Goal: Information Seeking & Learning: Find specific fact

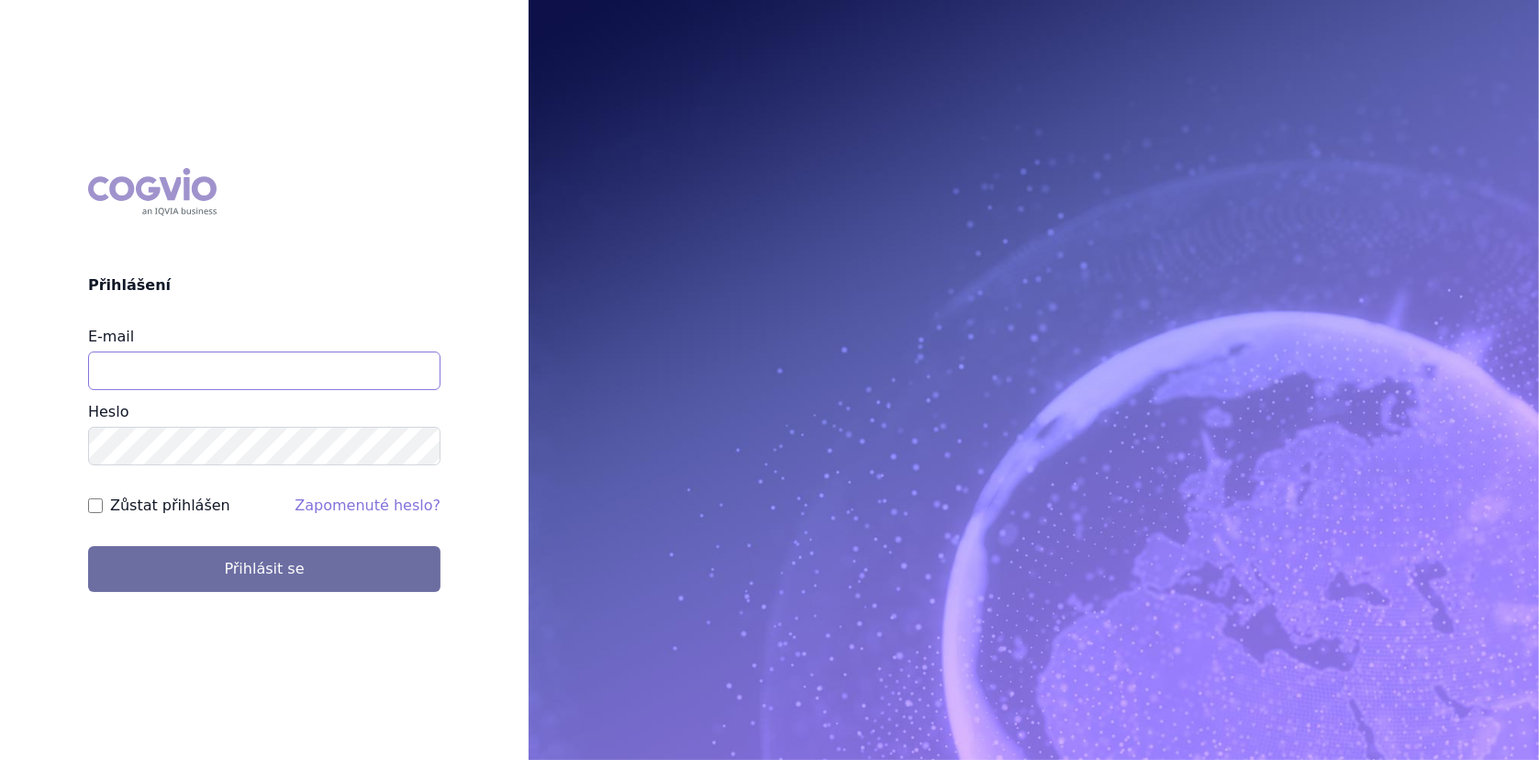
drag, startPoint x: 299, startPoint y: 366, endPoint x: 310, endPoint y: 377, distance: 15.6
click at [299, 366] on input "E-mail" at bounding box center [264, 371] width 353 height 39
type input "lenka.cerna@danone.com"
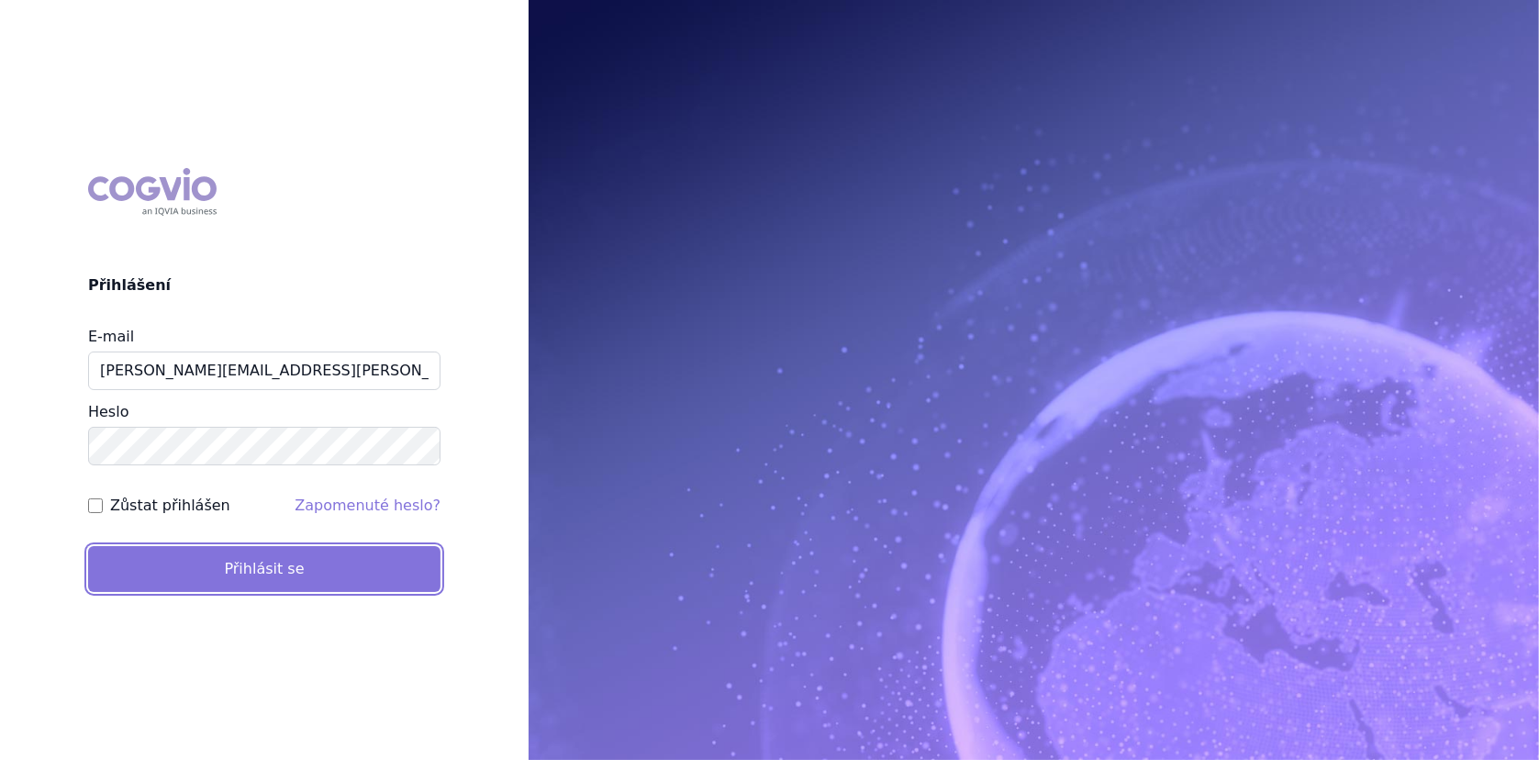
click at [261, 564] on button "Přihlásit se" at bounding box center [264, 569] width 353 height 46
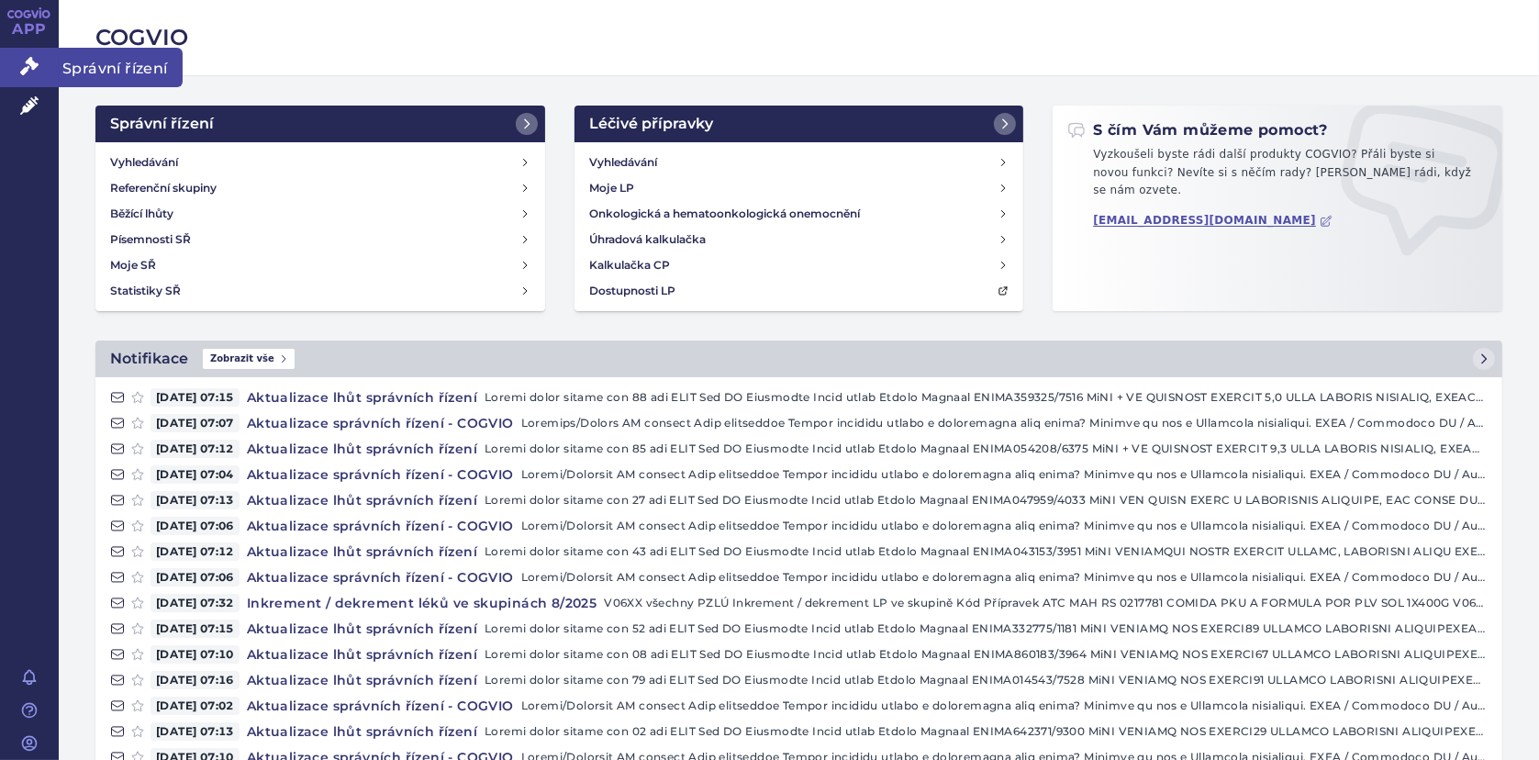
click at [21, 67] on icon at bounding box center [29, 66] width 18 height 18
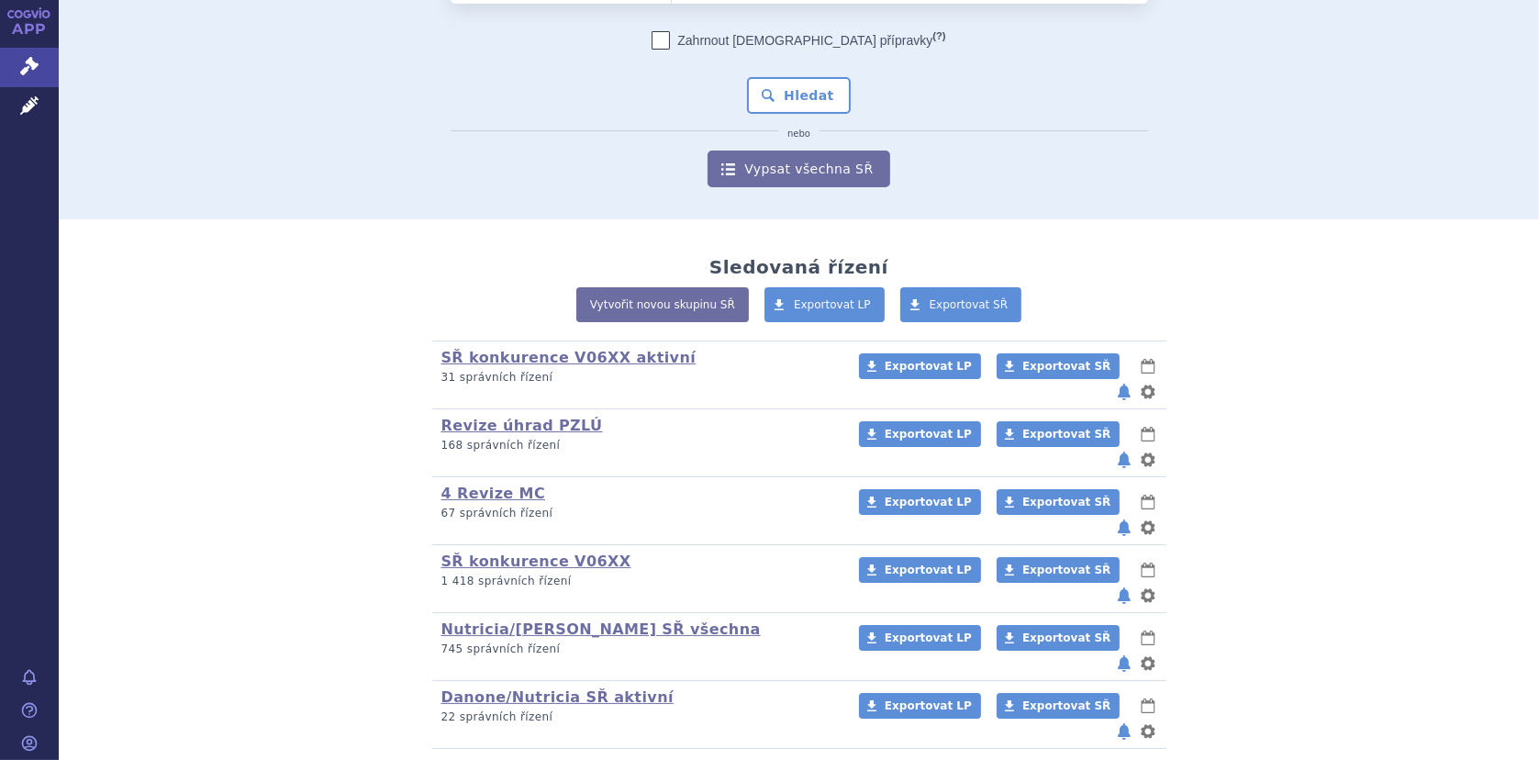
scroll to position [146, 0]
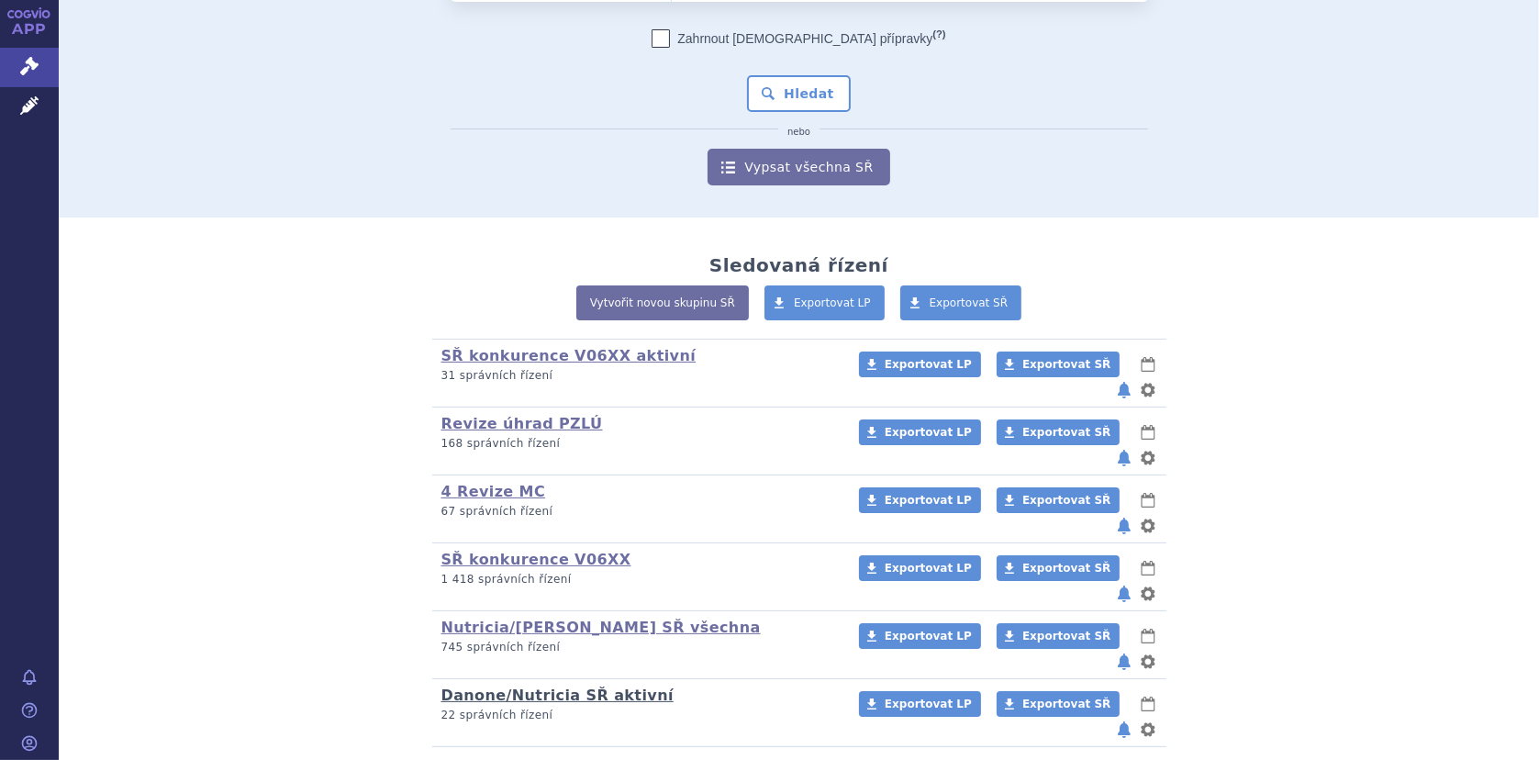
click at [547, 687] on link "Danone/Nutricia SŘ aktivní" at bounding box center [558, 695] width 232 height 17
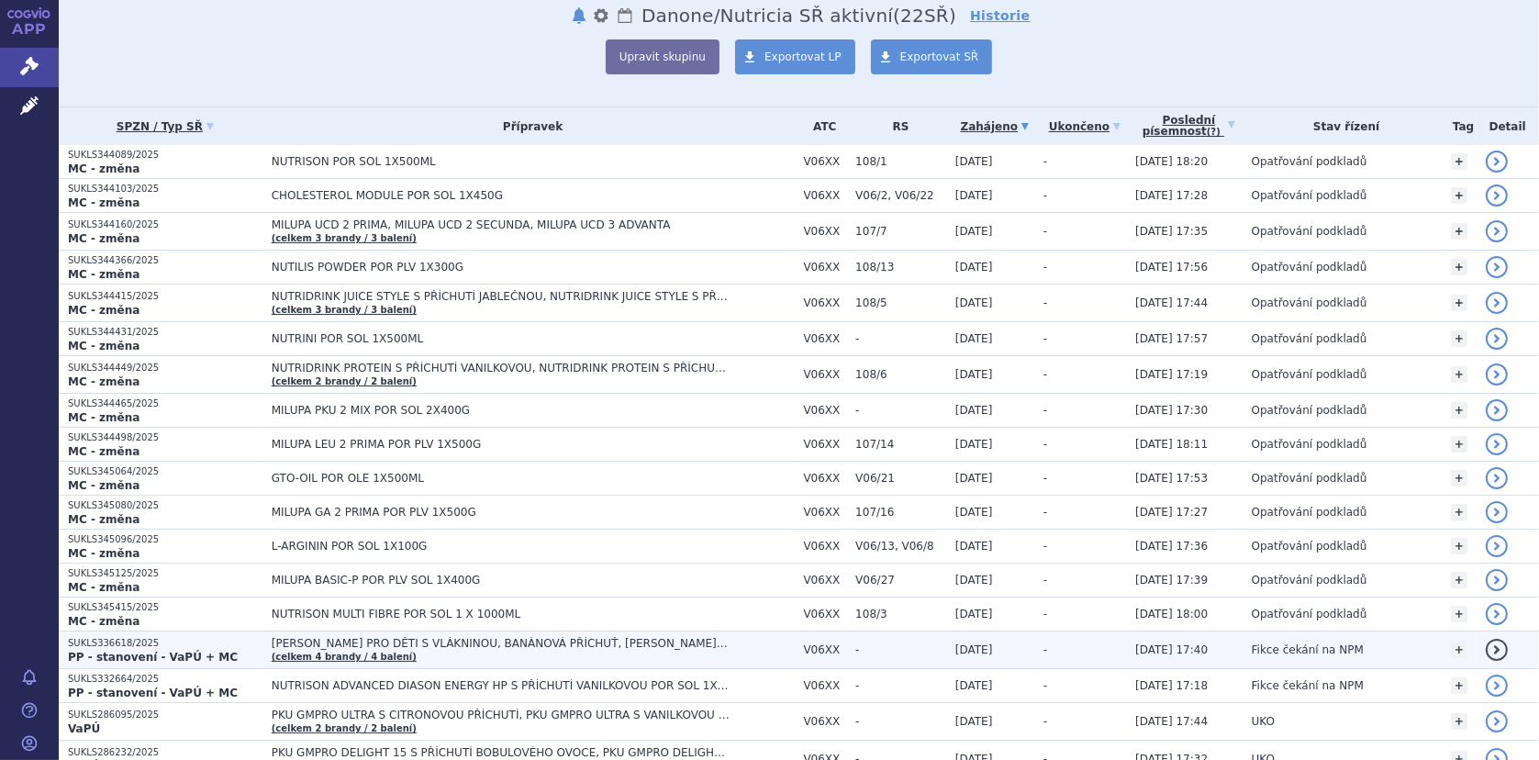
scroll to position [184, 0]
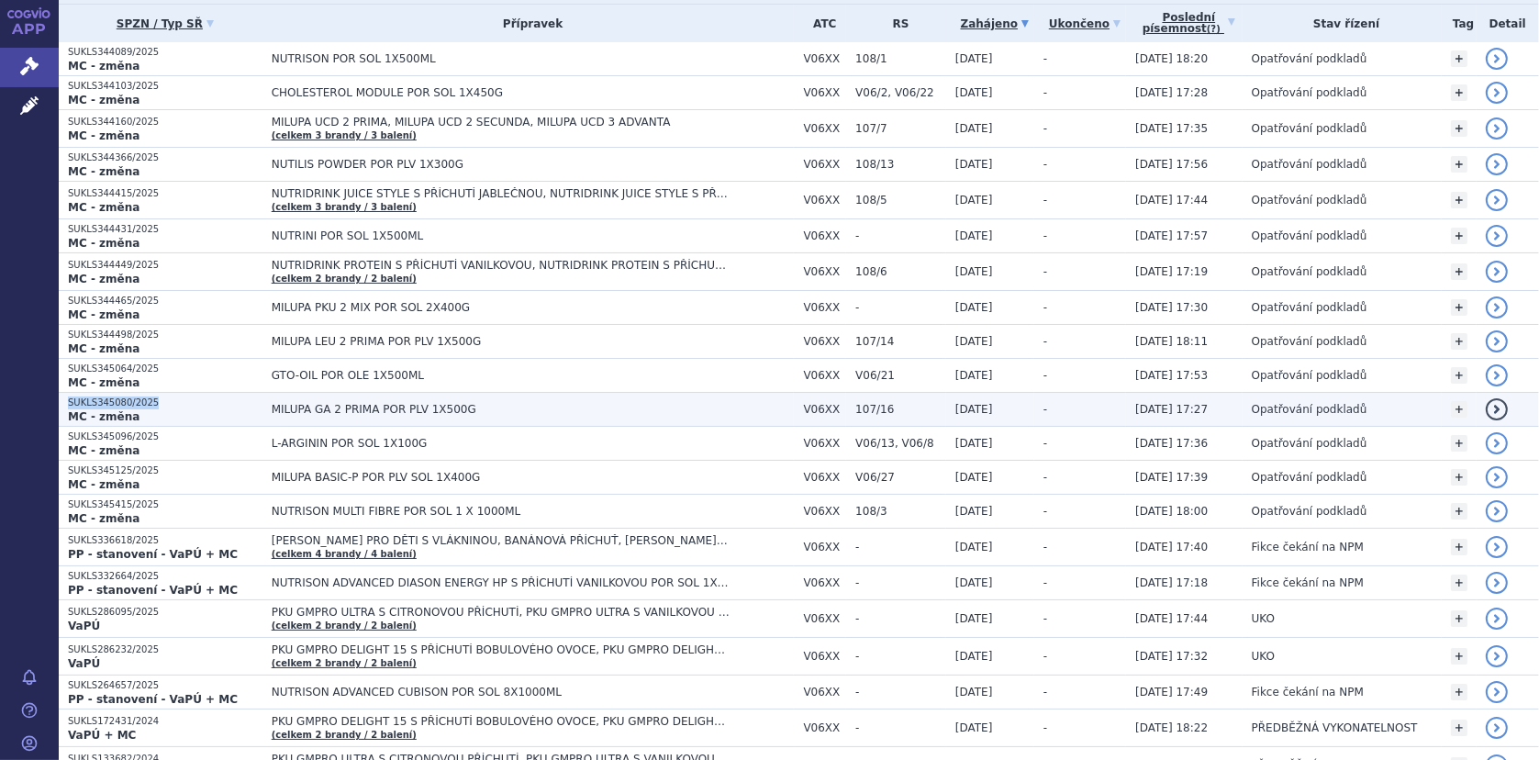
drag, startPoint x: 65, startPoint y: 397, endPoint x: 147, endPoint y: 400, distance: 81.8
click at [147, 400] on td "SUKLS345080/2025 MC - změna" at bounding box center [161, 410] width 204 height 34
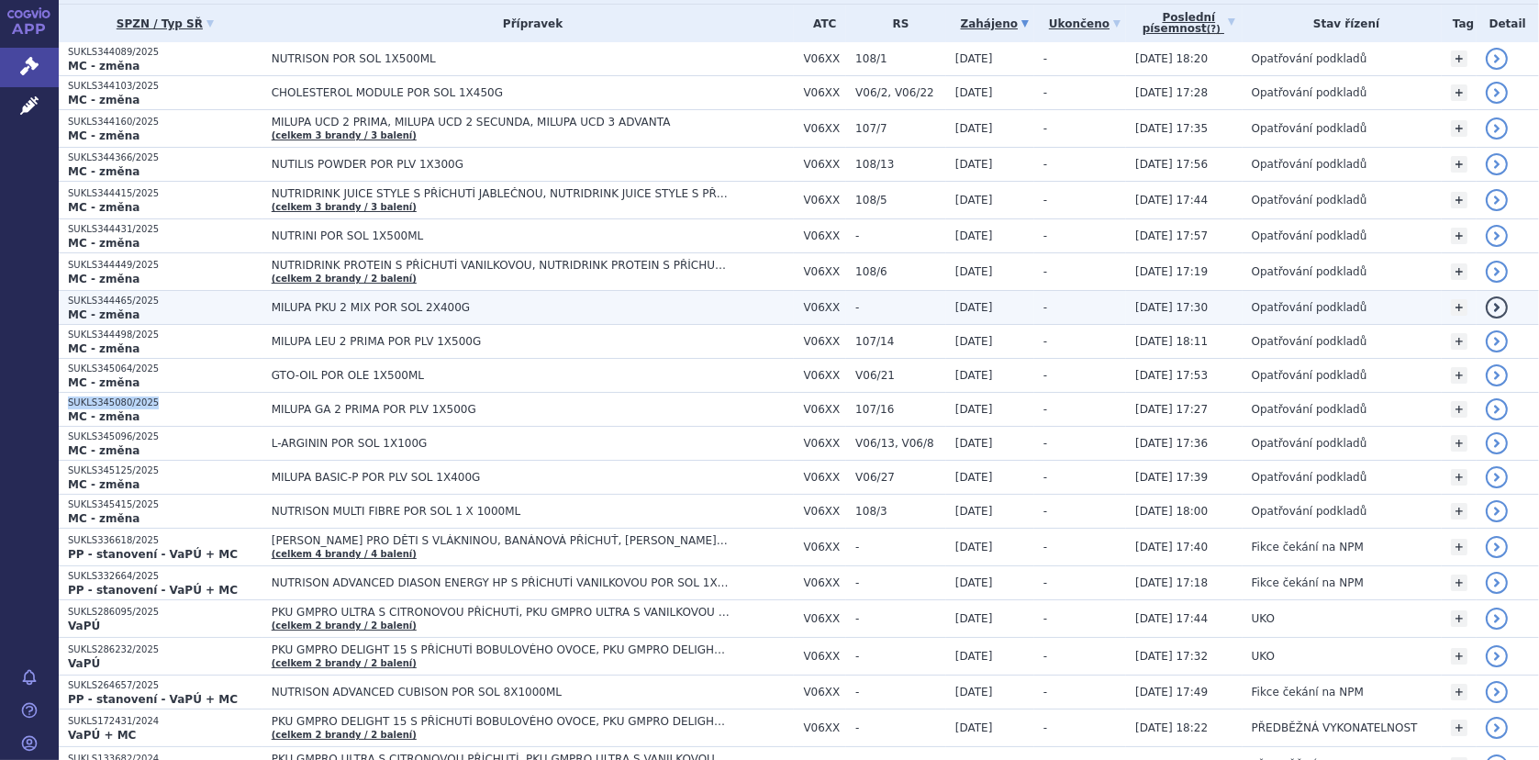
copy p "SUKLS345080/2025"
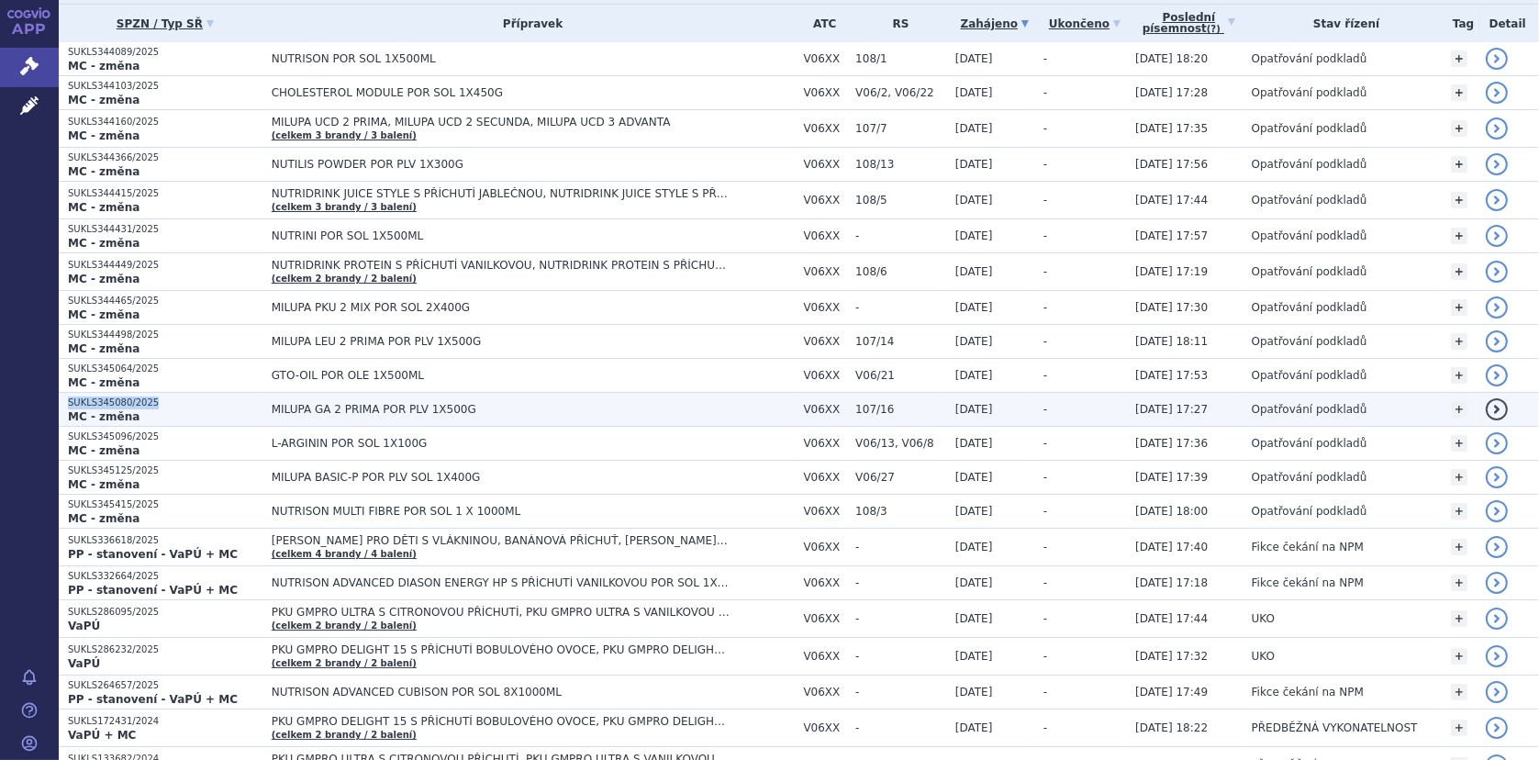
click at [219, 404] on p "SUKLS345080/2025" at bounding box center [165, 403] width 195 height 13
click at [304, 408] on span "MILUPA GA 2 PRIMA POR PLV 1X500G" at bounding box center [501, 409] width 459 height 13
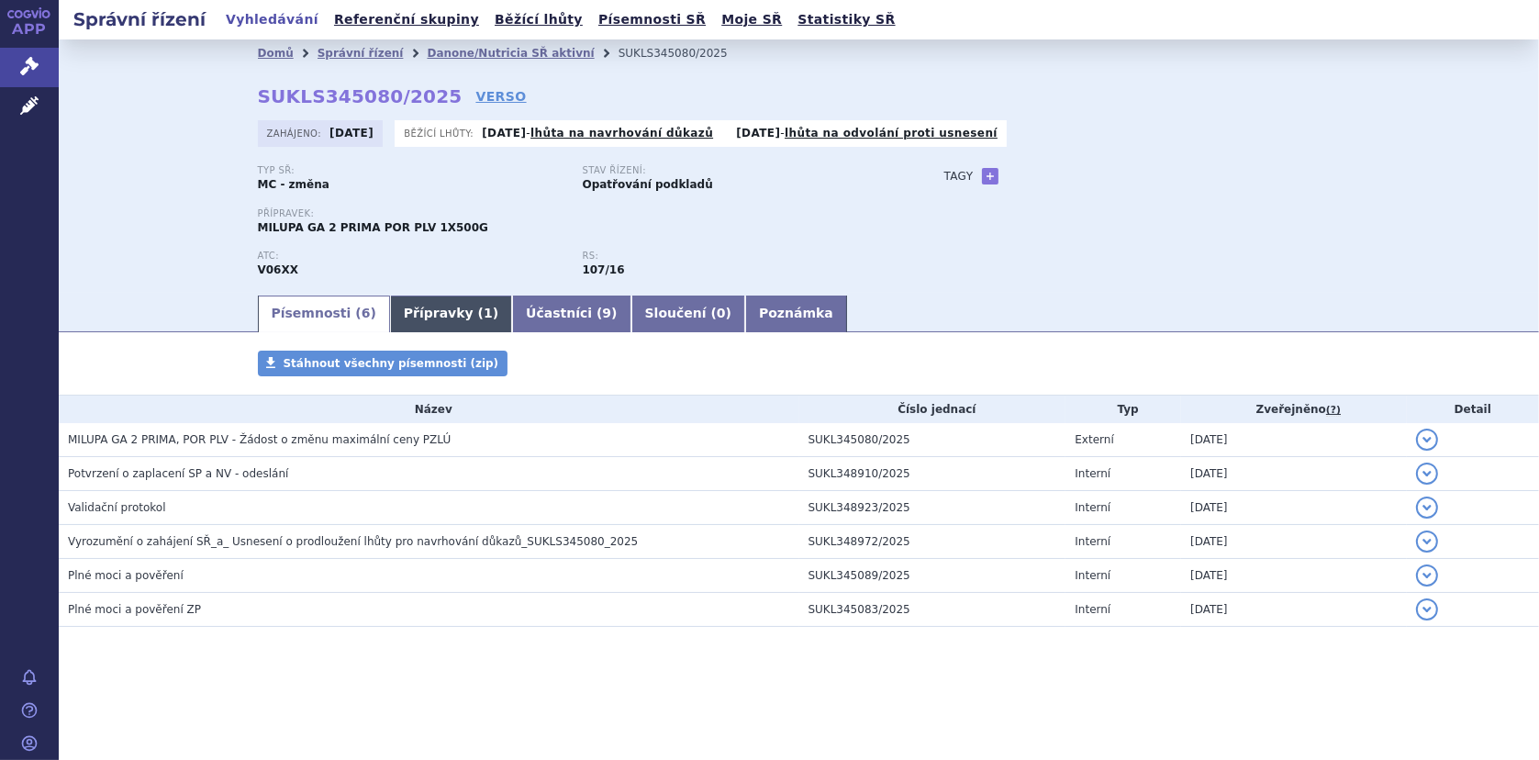
click at [444, 322] on link "Přípravky ( 1 )" at bounding box center [451, 314] width 122 height 37
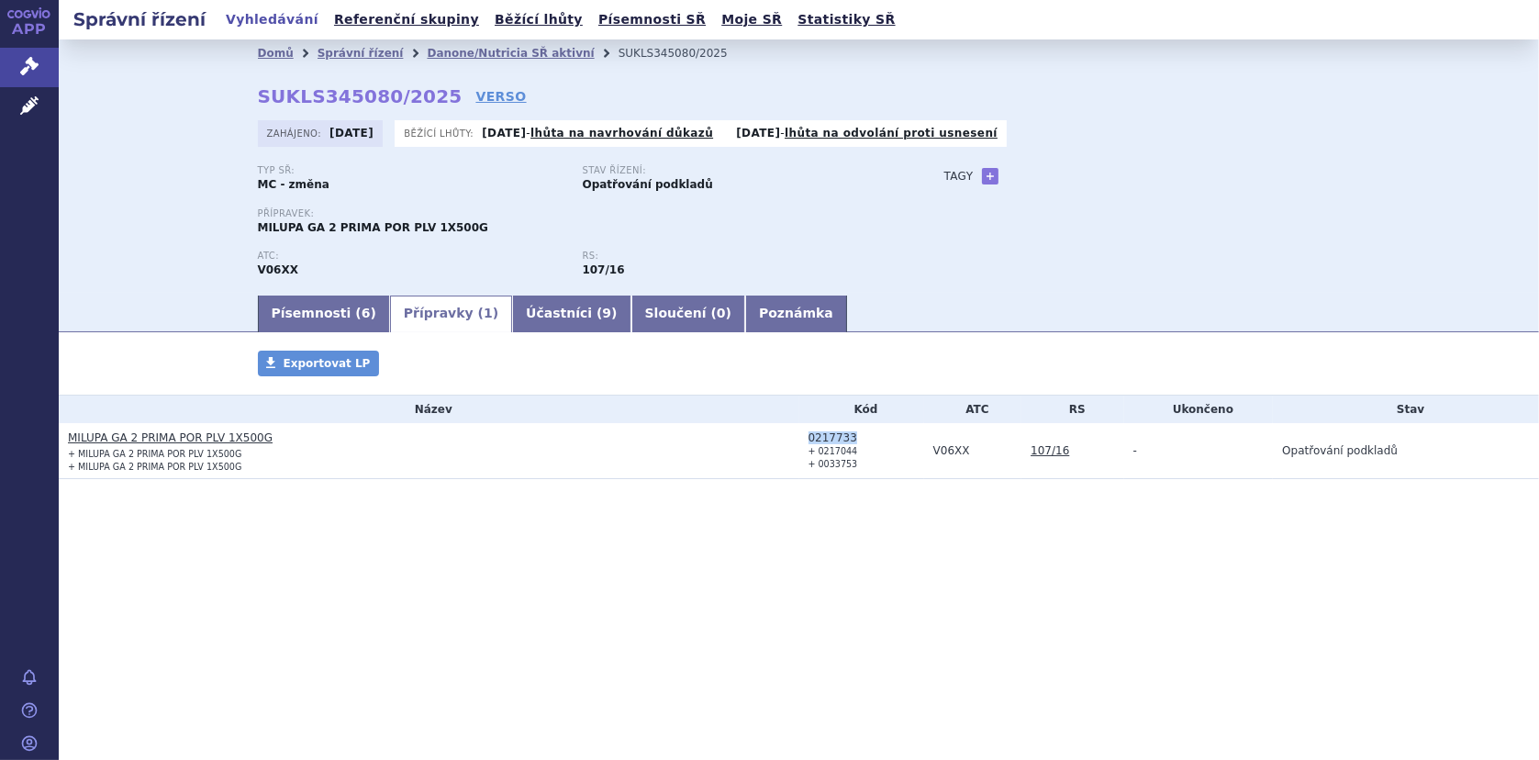
drag, startPoint x: 808, startPoint y: 434, endPoint x: 849, endPoint y: 436, distance: 41.4
click at [849, 436] on div "0217733" at bounding box center [867, 437] width 116 height 13
copy div "0217733"
drag, startPoint x: 265, startPoint y: 433, endPoint x: 61, endPoint y: 435, distance: 204.7
click at [61, 435] on td "MILUPA GA 2 PRIMA POR PLV 1X500G + MILUPA GA 2 PRIMA POR PLV 1X500G + MILUPA GA…" at bounding box center [429, 451] width 741 height 56
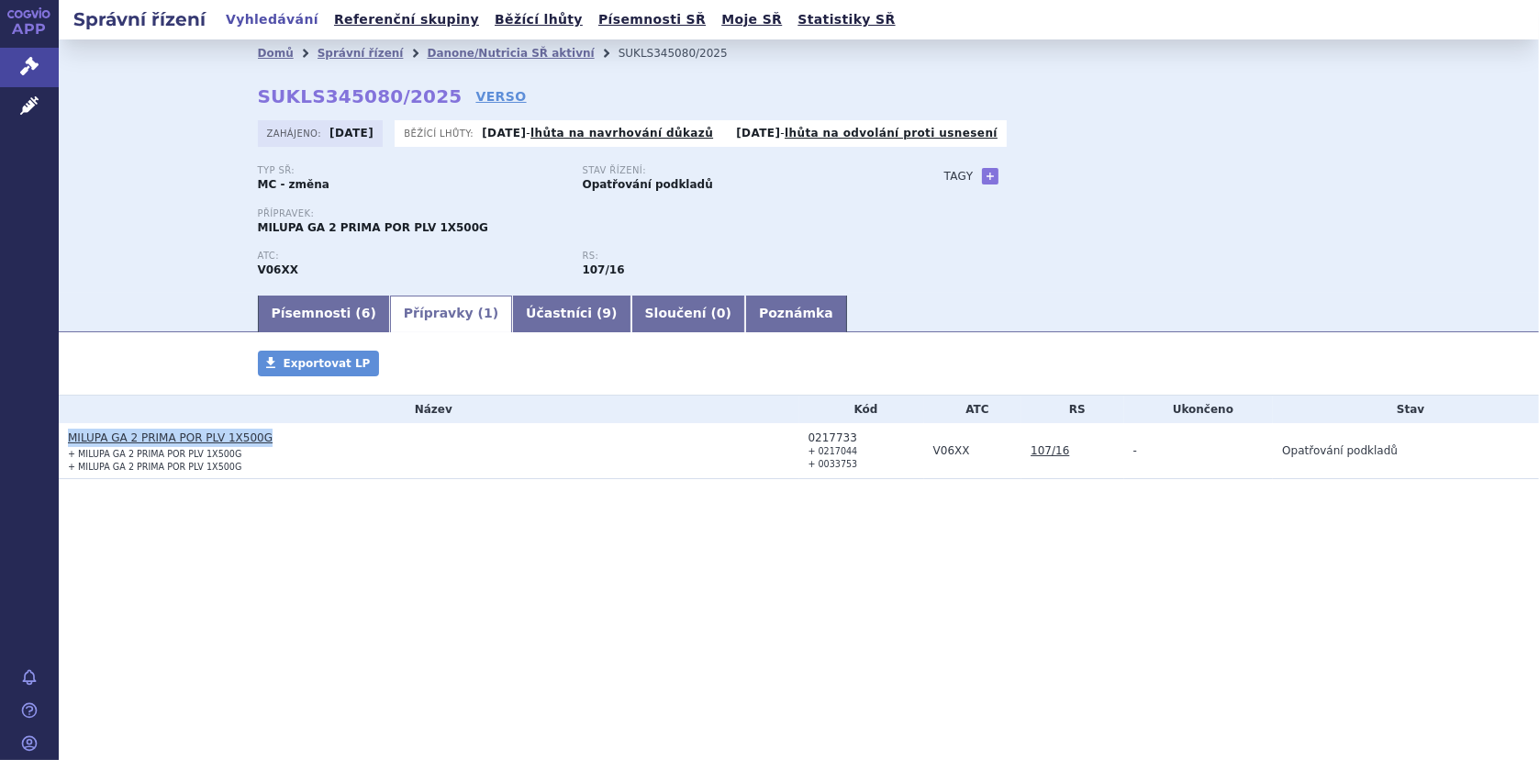
copy link "MILUPA GA 2 PRIMA POR PLV 1X500G"
click at [433, 54] on link "Danone/Nutricia SŘ aktivní" at bounding box center [510, 53] width 167 height 13
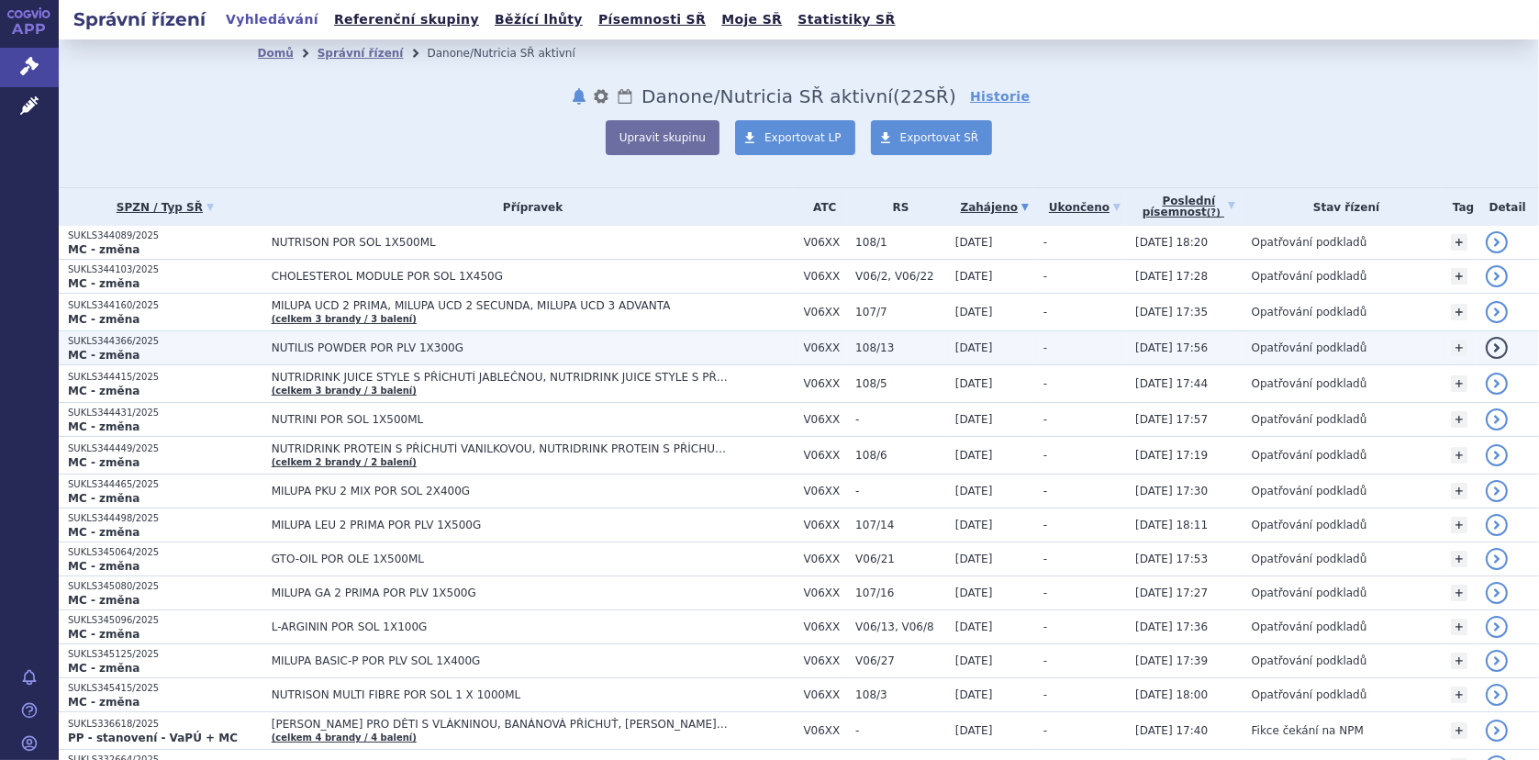
click at [361, 346] on span "NUTILIS POWDER POR PLV 1X300G" at bounding box center [501, 347] width 459 height 13
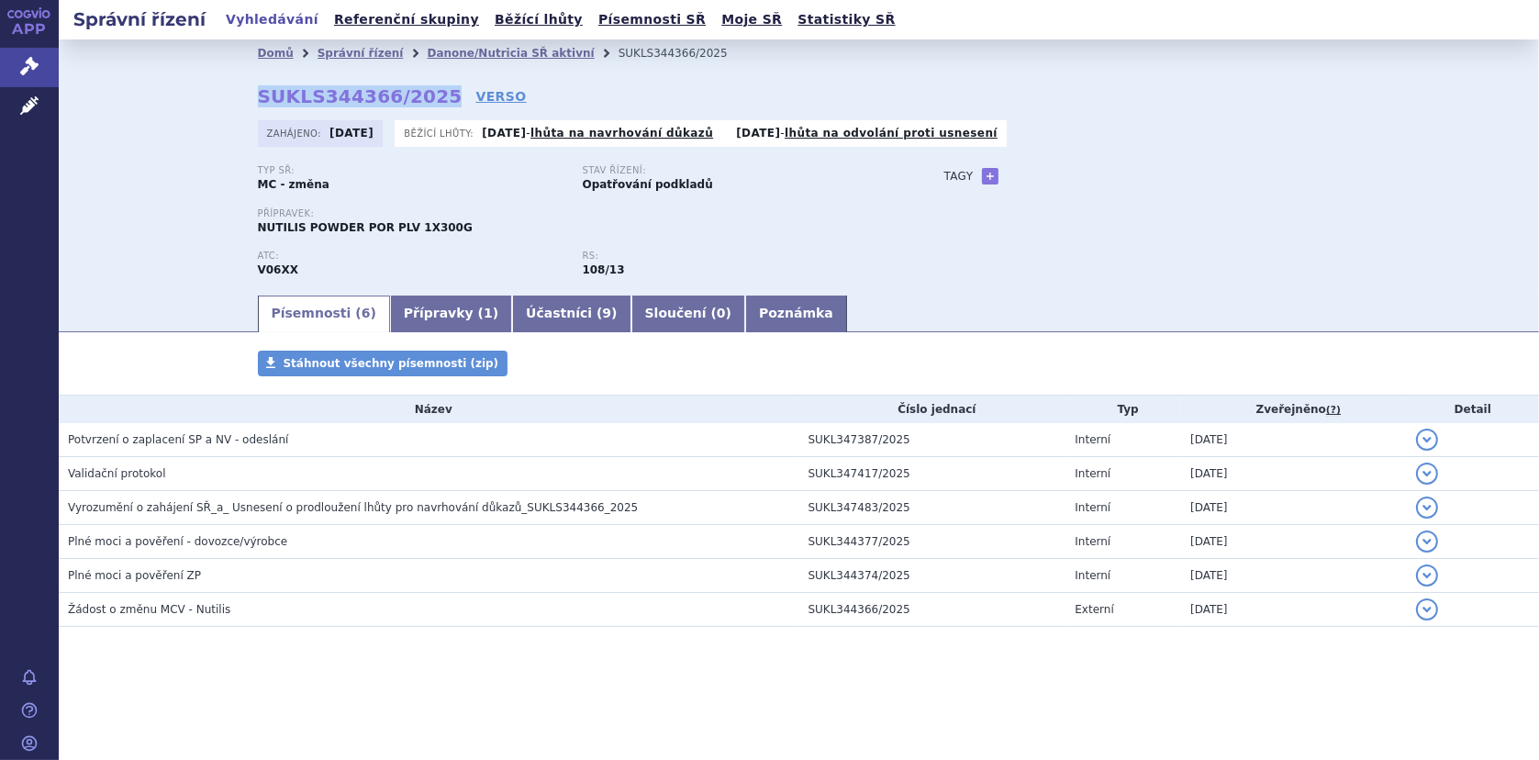
drag, startPoint x: 260, startPoint y: 95, endPoint x: 426, endPoint y: 96, distance: 166.2
click at [426, 96] on strong "SUKLS344366/2025" at bounding box center [360, 96] width 205 height 22
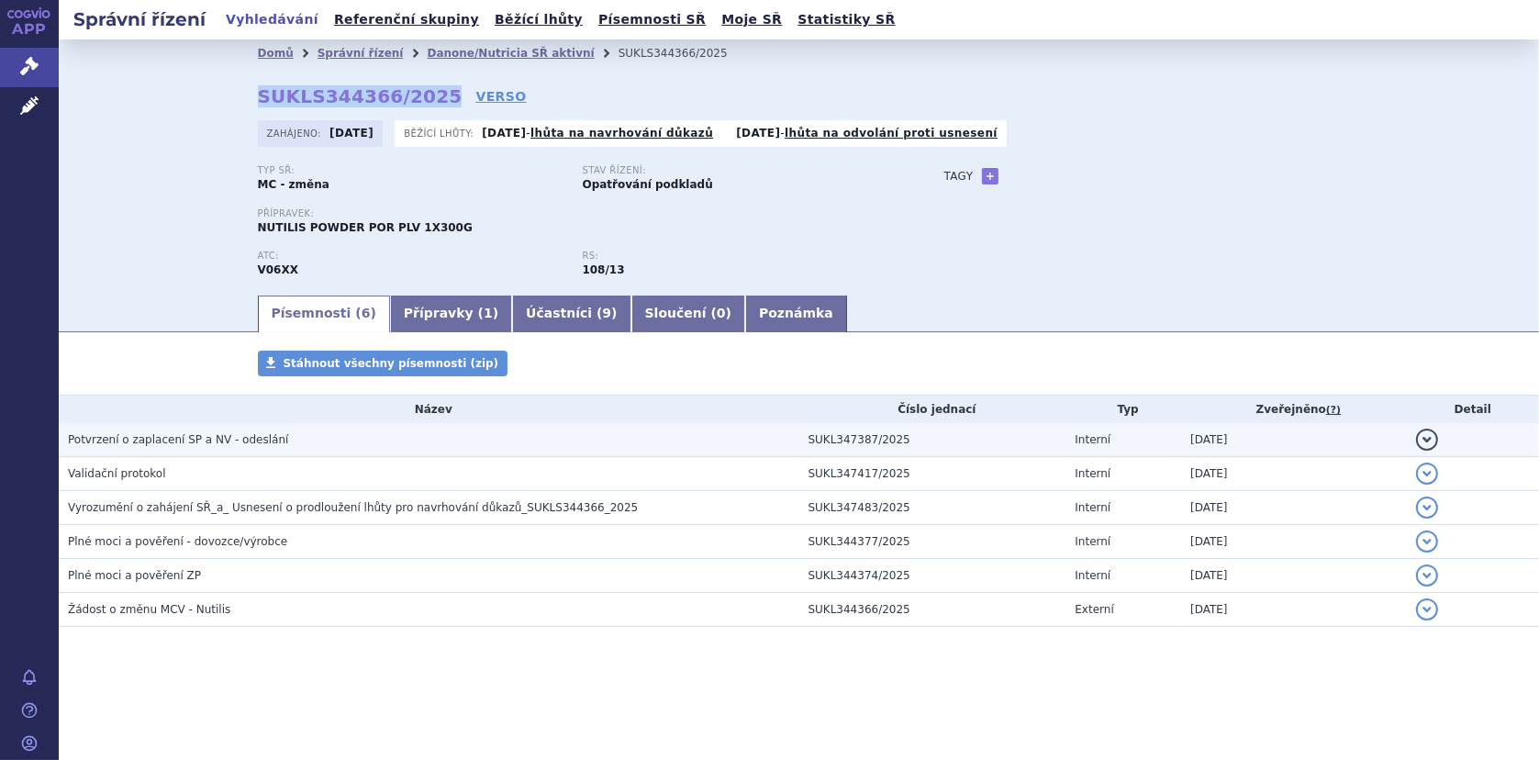
copy strong "SUKLS344366/2025"
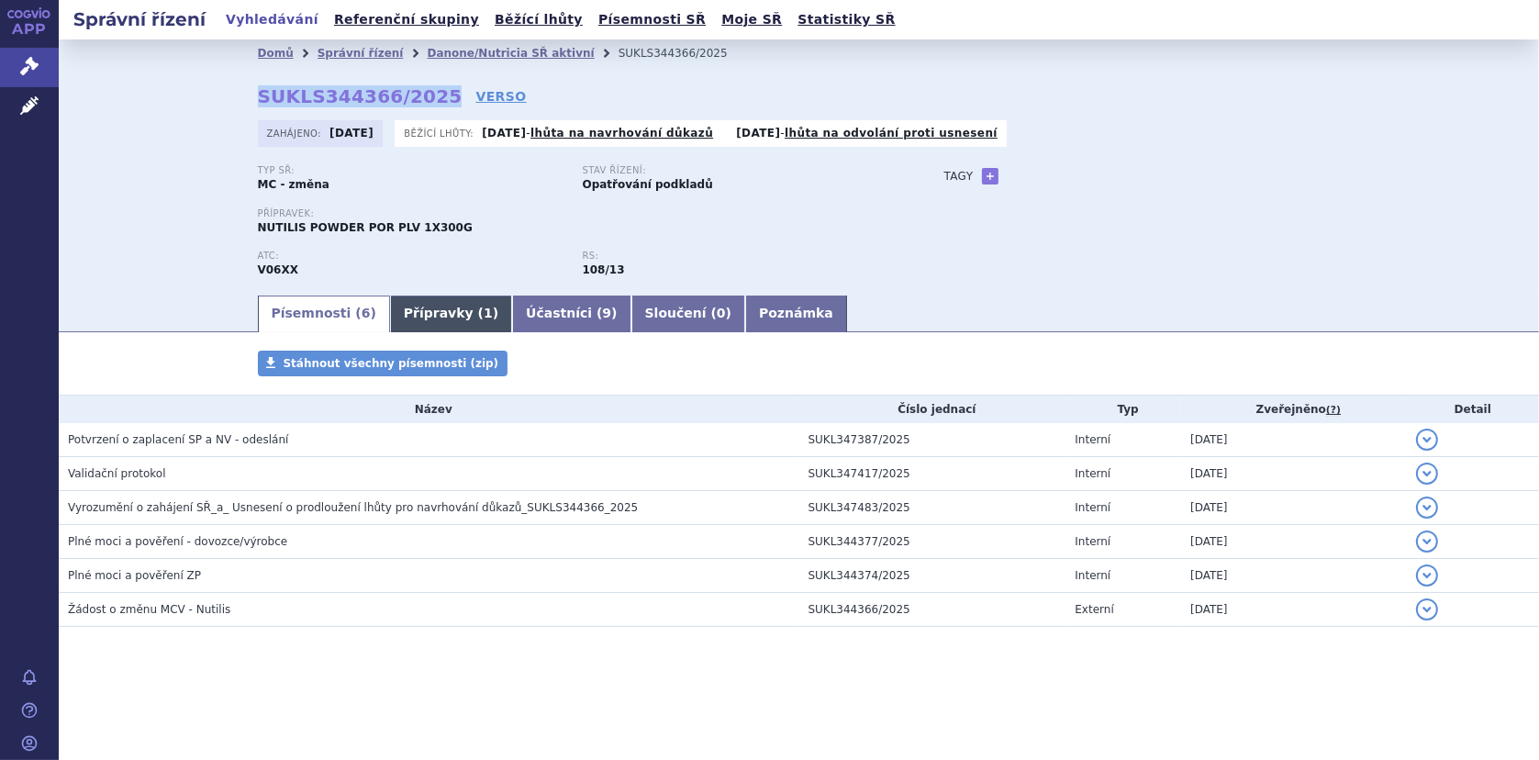
drag, startPoint x: 398, startPoint y: 308, endPoint x: 434, endPoint y: 316, distance: 36.5
click at [398, 308] on link "Přípravky ( 1 )" at bounding box center [451, 314] width 122 height 37
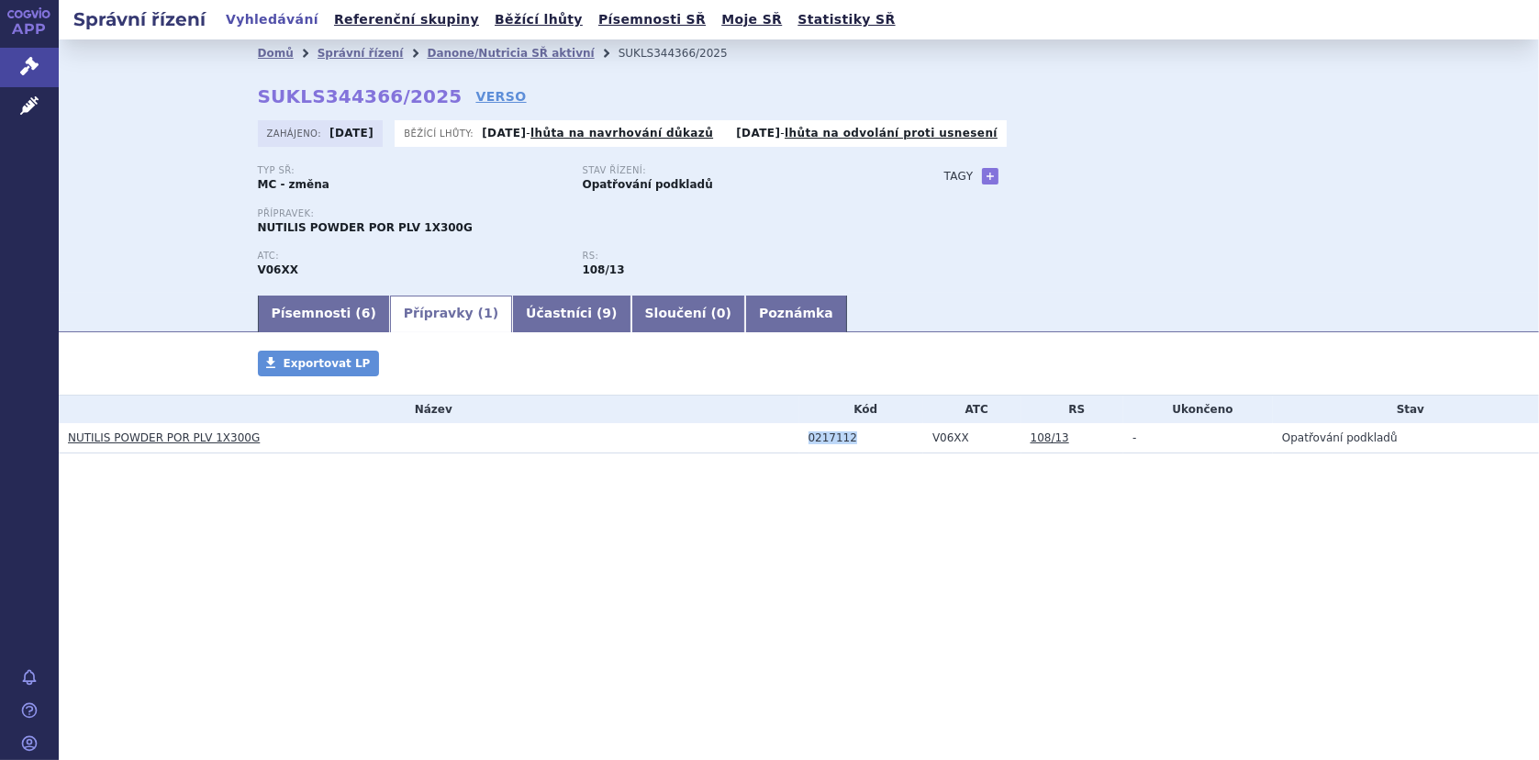
drag, startPoint x: 806, startPoint y: 438, endPoint x: 857, endPoint y: 439, distance: 51.4
click at [857, 439] on td "0217112" at bounding box center [862, 438] width 125 height 30
copy div "0217112"
drag, startPoint x: 62, startPoint y: 434, endPoint x: 248, endPoint y: 443, distance: 185.7
click at [248, 443] on td "NUTILIS POWDER POR PLV 1X300G" at bounding box center [429, 438] width 741 height 30
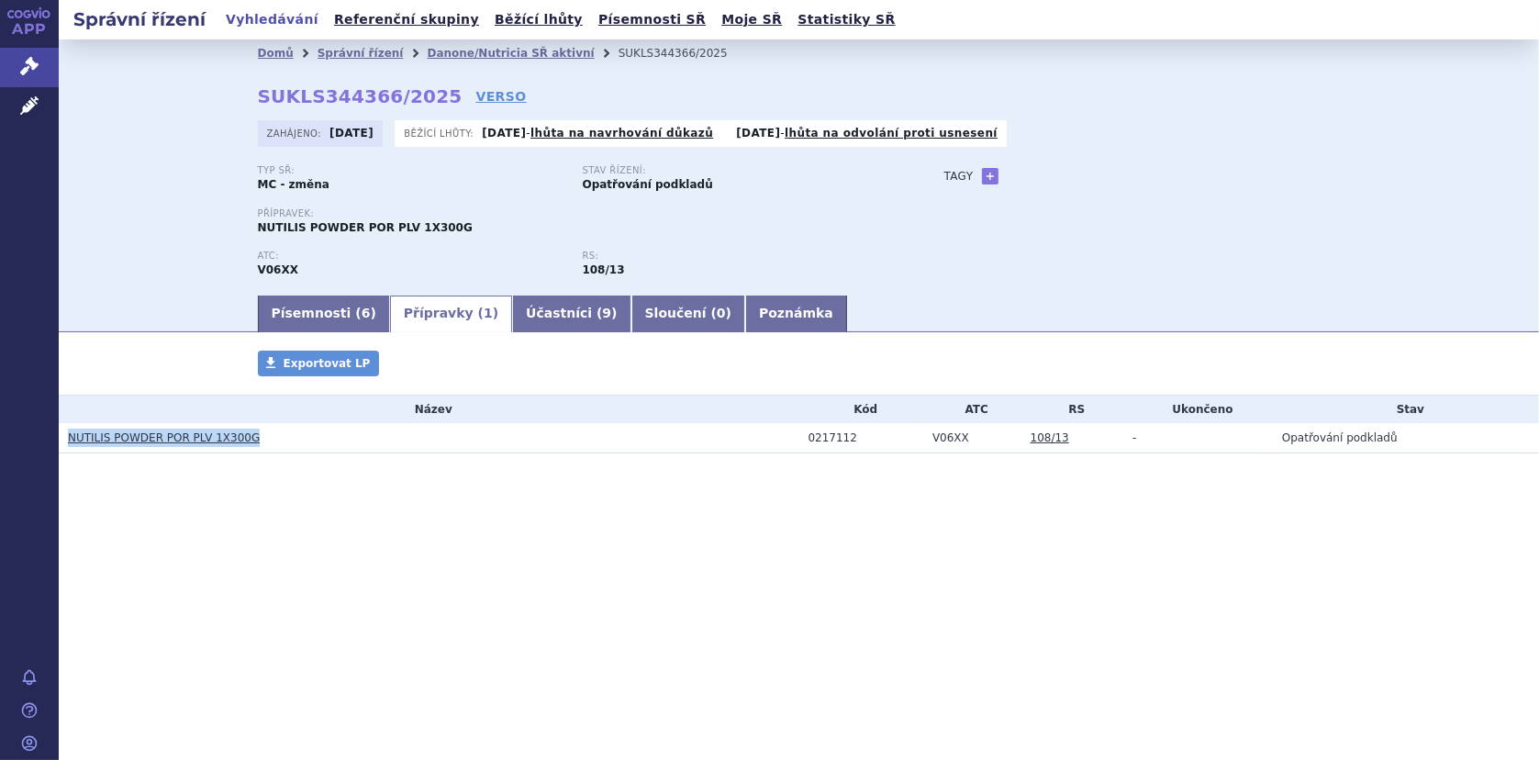
copy link "NUTILIS POWDER POR PLV 1X300G"
